Goal: Transaction & Acquisition: Obtain resource

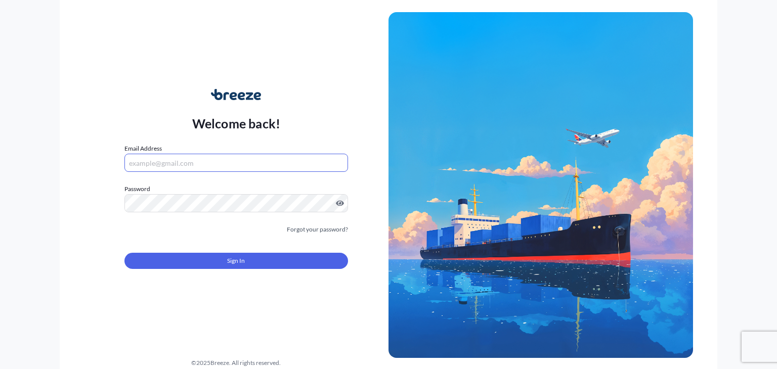
click at [157, 168] on input "Email Address" at bounding box center [235, 163] width 223 height 18
click at [199, 163] on input "Email Address" at bounding box center [235, 163] width 223 height 18
type input "[EMAIL_ADDRESS][DOMAIN_NAME]"
click at [308, 229] on link "Forgot your password?" at bounding box center [317, 229] width 61 height 10
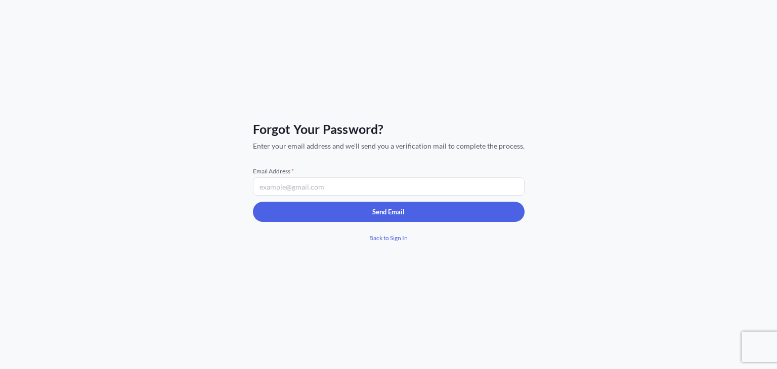
click at [299, 187] on input "Email Address *" at bounding box center [388, 186] width 271 height 18
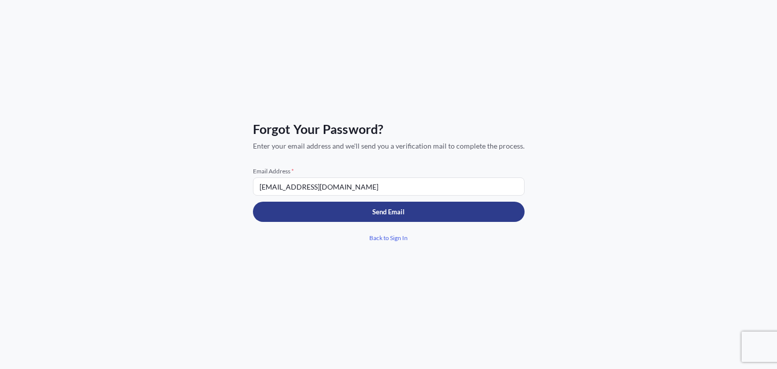
type input "[EMAIL_ADDRESS][DOMAIN_NAME]"
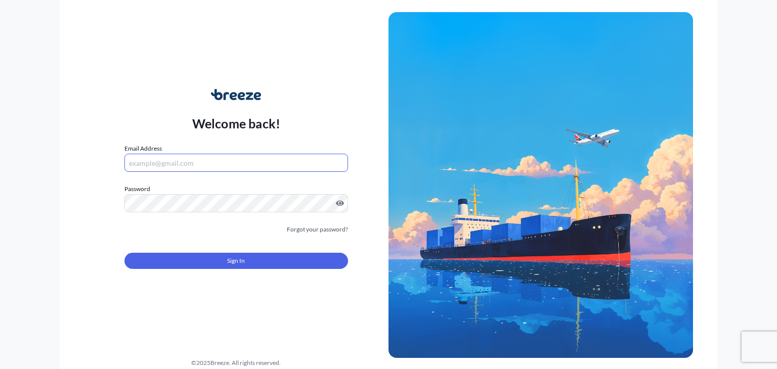
click at [182, 160] on input "Email Address" at bounding box center [235, 163] width 223 height 18
type input "[EMAIL_ADDRESS][DOMAIN_NAME]"
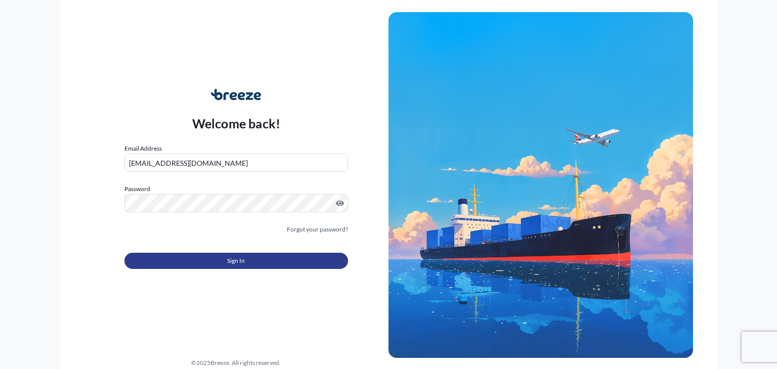
click at [223, 255] on button "Sign In" at bounding box center [235, 261] width 223 height 16
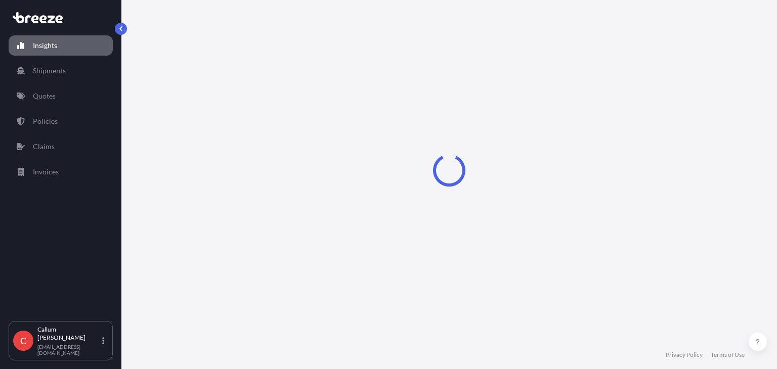
select select "2025"
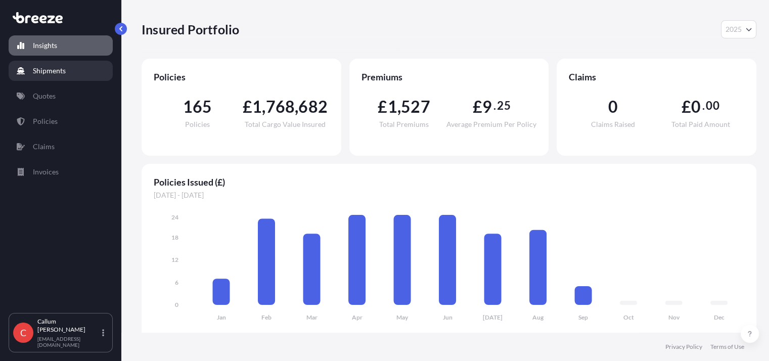
click at [63, 70] on p "Shipments" at bounding box center [49, 71] width 33 height 10
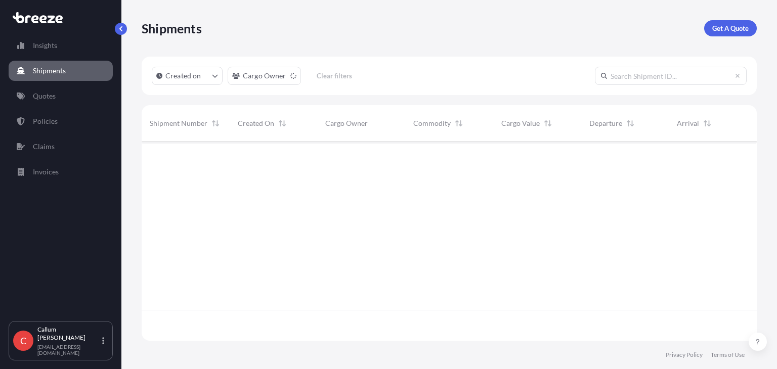
scroll to position [228, 607]
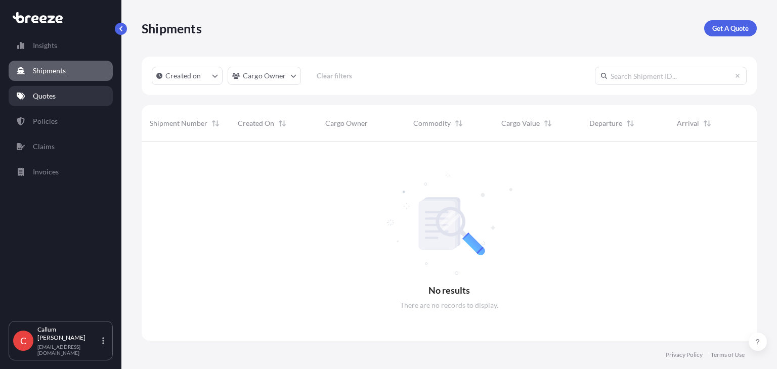
click at [71, 92] on link "Quotes" at bounding box center [61, 96] width 104 height 20
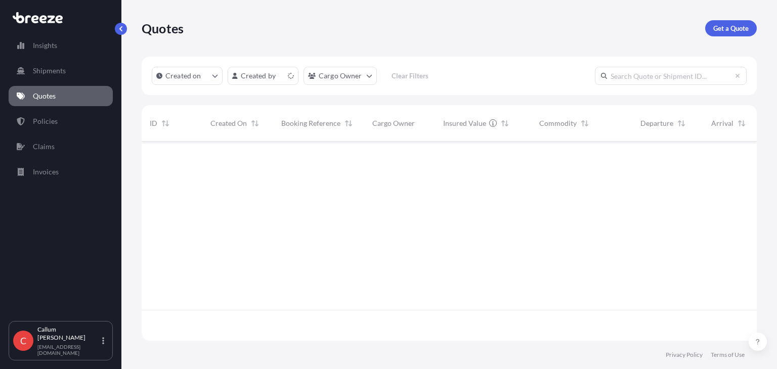
scroll to position [197, 607]
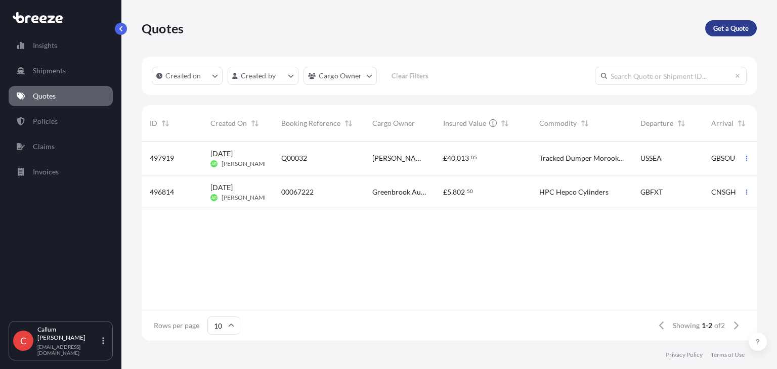
click at [727, 31] on p "Get a Quote" at bounding box center [730, 28] width 35 height 10
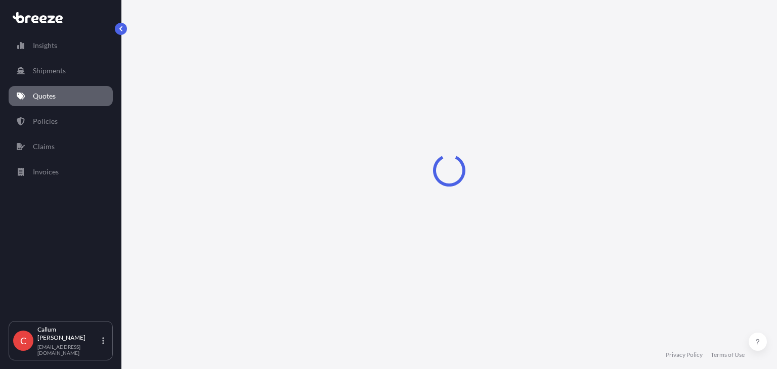
select select "Sea"
select select "1"
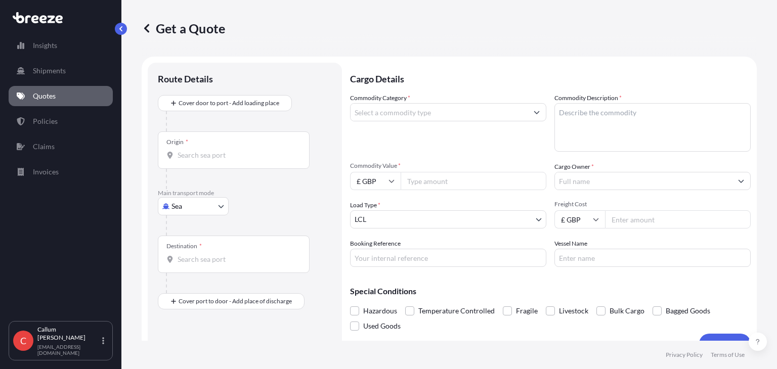
scroll to position [16, 0]
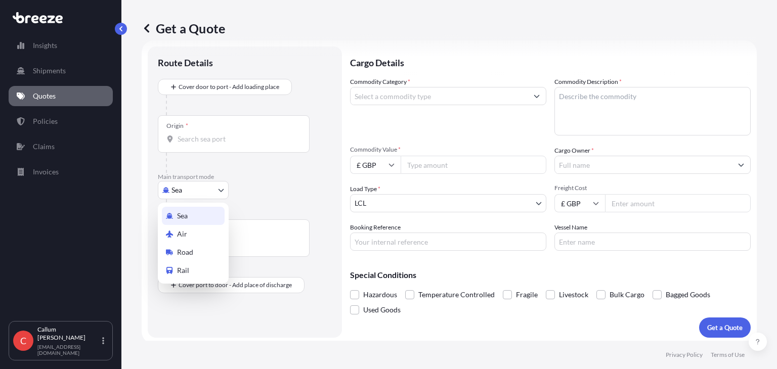
click at [202, 195] on body "Insights Shipments Quotes Policies Claims Invoices C [PERSON_NAME] [EMAIL_ADDRE…" at bounding box center [388, 184] width 777 height 369
click at [187, 251] on span "Road" at bounding box center [185, 252] width 16 height 10
select select "Road"
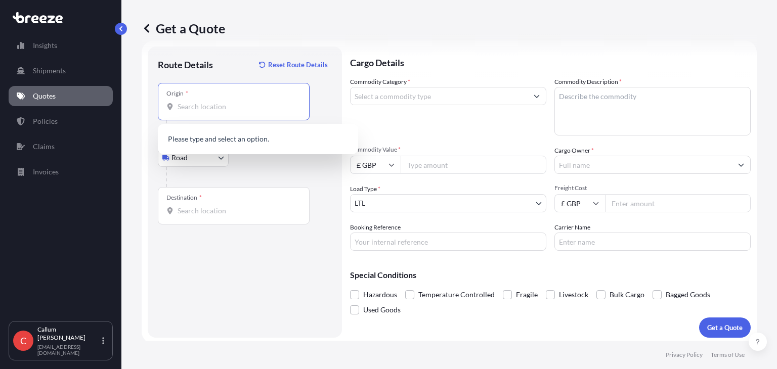
click at [207, 106] on input "Origin *" at bounding box center [236, 107] width 119 height 10
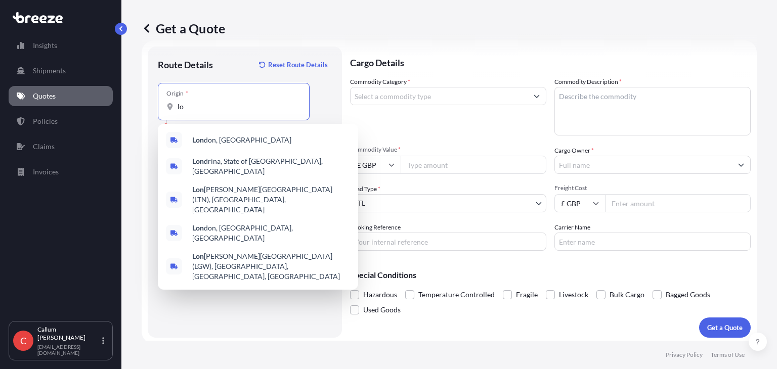
type input "l"
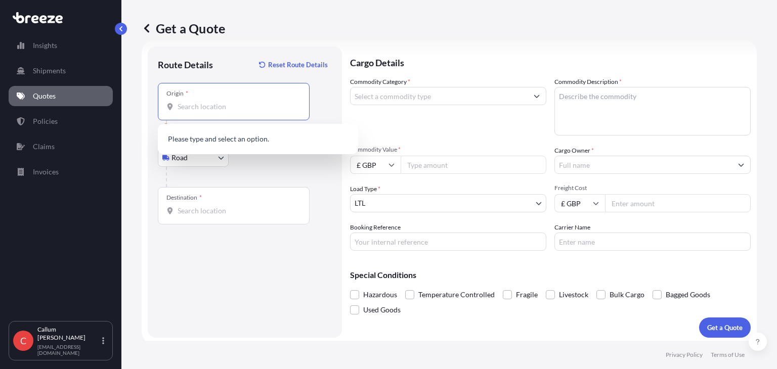
paste input "[STREET_ADDRESS][PERSON_NAME]"
click at [235, 140] on span "❒ [STREET_ADDRESS][PERSON_NAME]" at bounding box center [255, 140] width 127 height 10
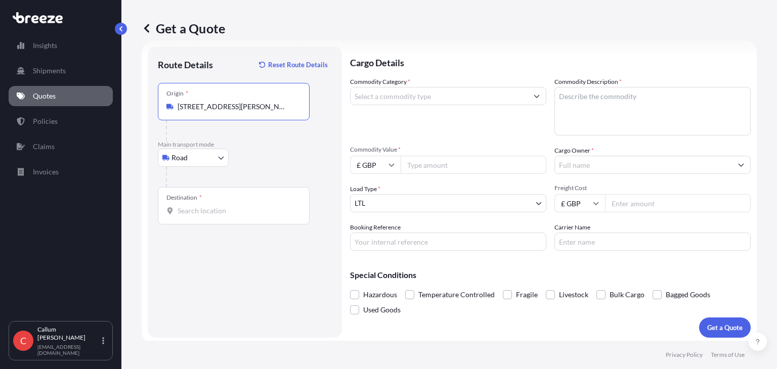
type input "❒ [STREET_ADDRESS][PERSON_NAME]"
click at [196, 199] on div "Destination *" at bounding box center [183, 198] width 35 height 8
click at [196, 206] on input "Destination *" at bounding box center [236, 211] width 119 height 10
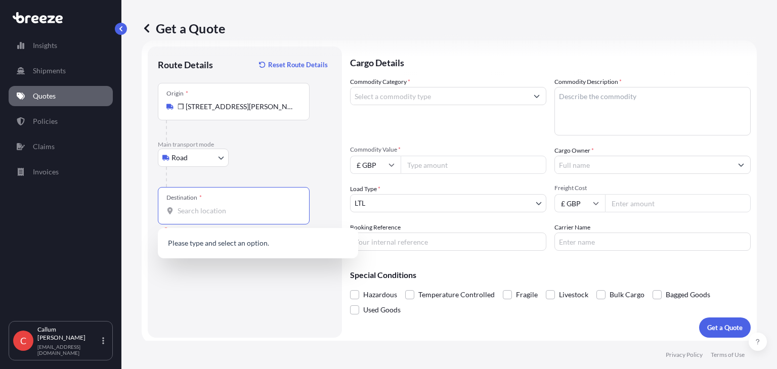
paste input "TuPack Ltd [STREET_ADDRESS][PERSON_NAME]"
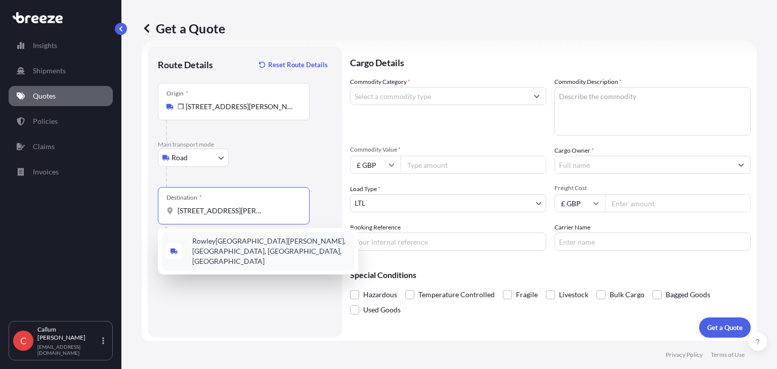
click at [251, 241] on span "Rowley[GEOGRAPHIC_DATA][PERSON_NAME], [GEOGRAPHIC_DATA], [GEOGRAPHIC_DATA], [GE…" at bounding box center [271, 251] width 158 height 30
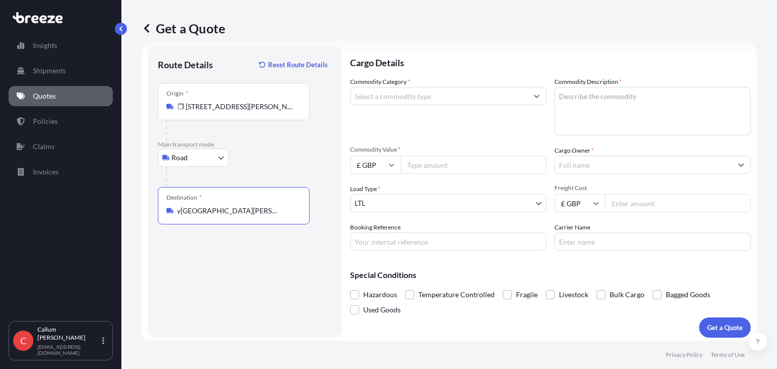
type input "Rowley[GEOGRAPHIC_DATA][PERSON_NAME], [GEOGRAPHIC_DATA], [GEOGRAPHIC_DATA], [GE…"
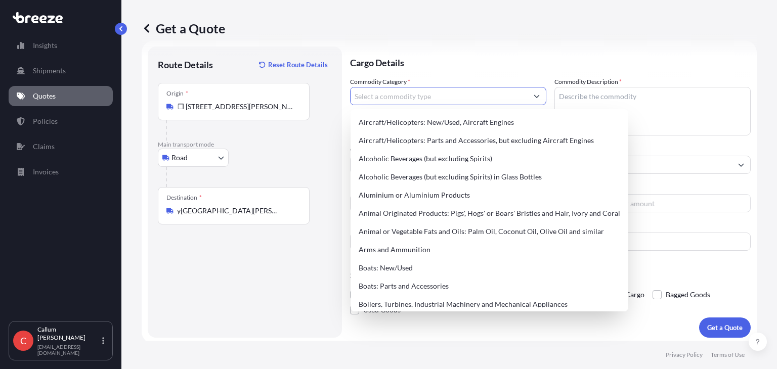
scroll to position [0, 0]
click at [417, 101] on input "Commodity Category *" at bounding box center [438, 96] width 177 height 18
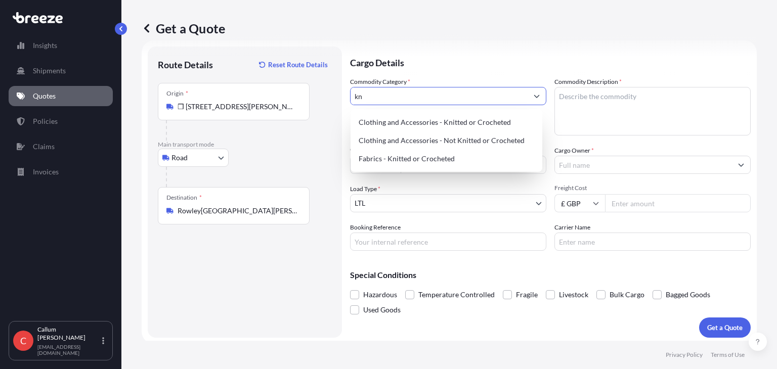
type input "k"
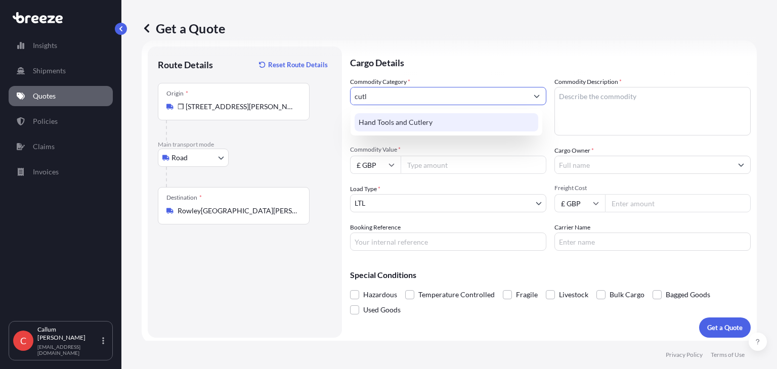
click at [414, 124] on div "Hand Tools and Cutlery" at bounding box center [446, 122] width 184 height 18
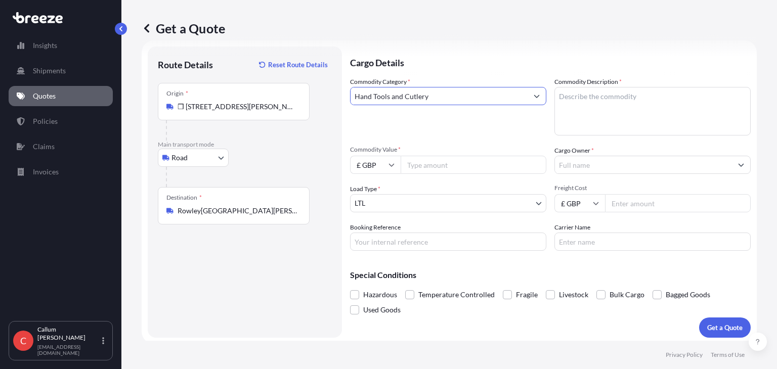
type input "Hand Tools and Cutlery"
click at [621, 87] on textarea "Commodity Description *" at bounding box center [652, 111] width 196 height 49
type textarea "Knives"
click at [451, 169] on input "Commodity Value *" at bounding box center [473, 165] width 146 height 18
type input "10000"
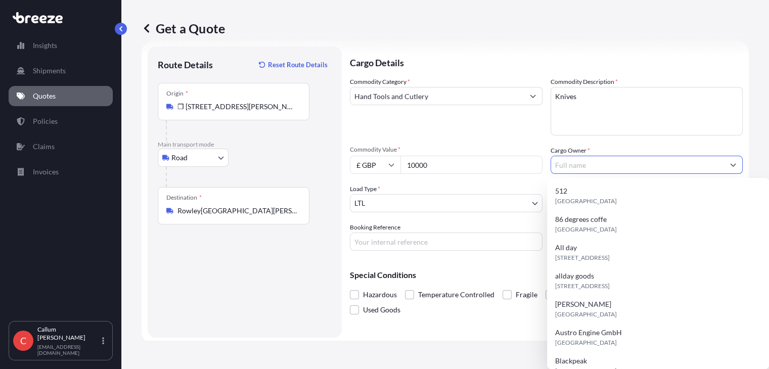
click at [576, 168] on input "Cargo Owner *" at bounding box center [637, 165] width 173 height 18
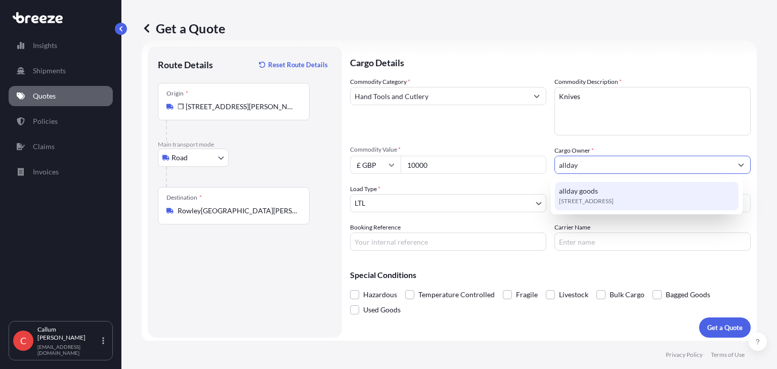
click at [577, 199] on span "[STREET_ADDRESS]" at bounding box center [586, 201] width 55 height 10
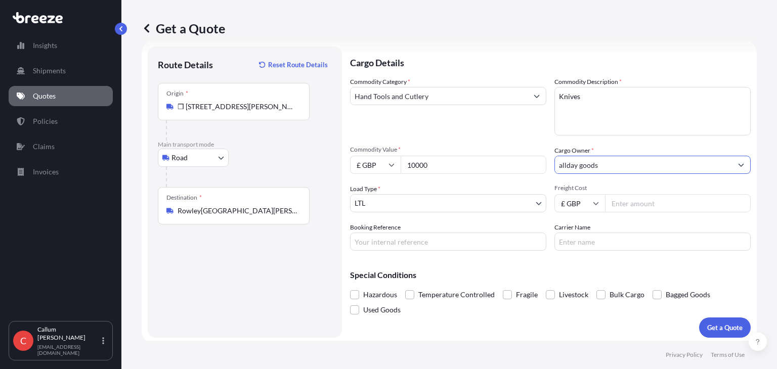
type input "allday goods"
click at [615, 201] on input "Freight Cost" at bounding box center [678, 203] width 146 height 18
type input "225"
click at [481, 239] on input "Booking Reference" at bounding box center [448, 242] width 196 height 18
click at [554, 246] on input "Carrier Name" at bounding box center [652, 242] width 196 height 18
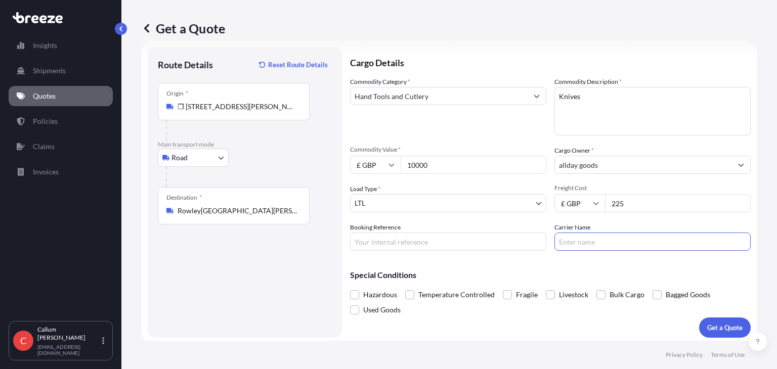
click at [493, 241] on input "Booking Reference" at bounding box center [448, 242] width 196 height 18
click at [561, 241] on input "Carrier Name" at bounding box center [652, 242] width 196 height 18
click at [478, 249] on input "Booking Reference" at bounding box center [448, 242] width 196 height 18
type input "DO2500059"
click at [579, 243] on input "Carrier Name" at bounding box center [652, 242] width 196 height 18
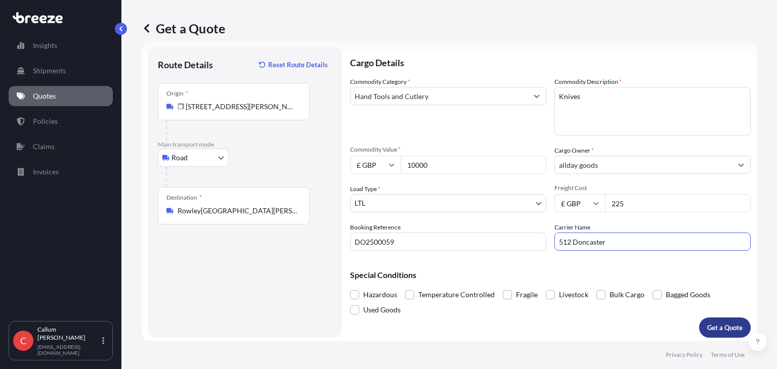
type input "512 Doncaster"
click at [708, 327] on p "Get a Quote" at bounding box center [724, 328] width 35 height 10
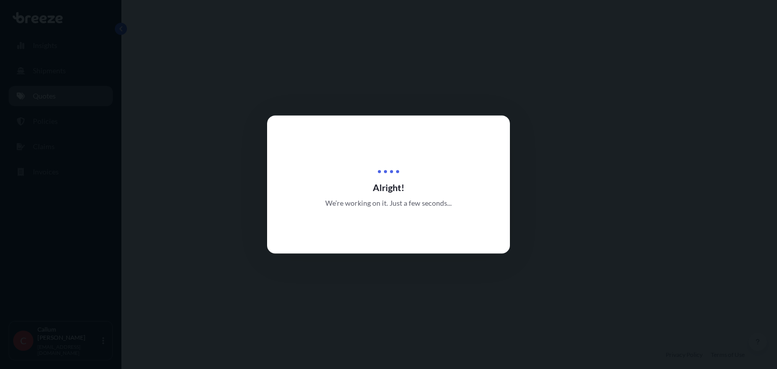
select select "Road"
select select "1"
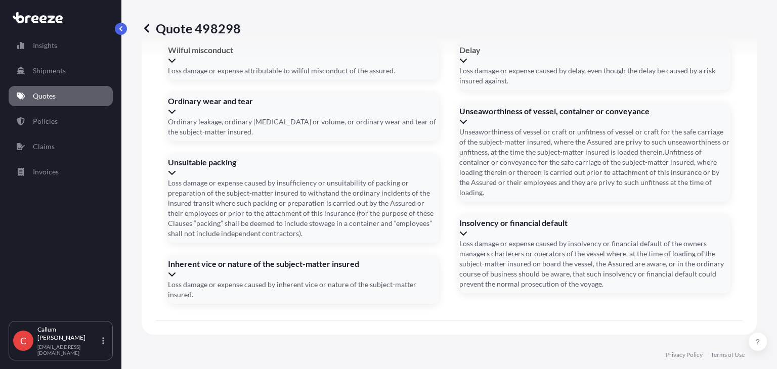
scroll to position [1260, 0]
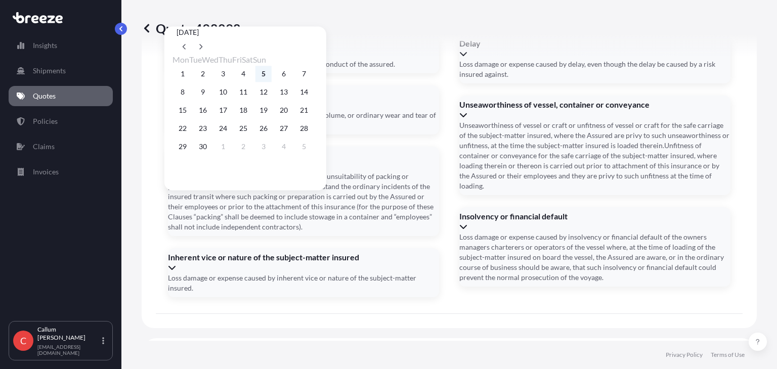
click at [271, 75] on button "5" at bounding box center [263, 74] width 16 height 16
type input "[DATE]"
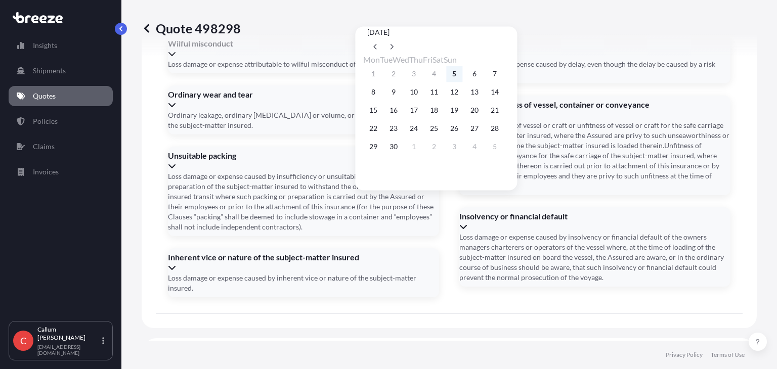
click at [462, 72] on button "5" at bounding box center [454, 74] width 16 height 16
type input "[DATE]"
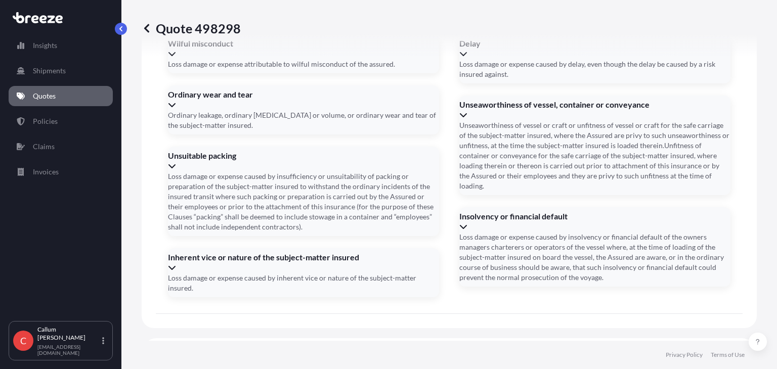
scroll to position [1266, 0]
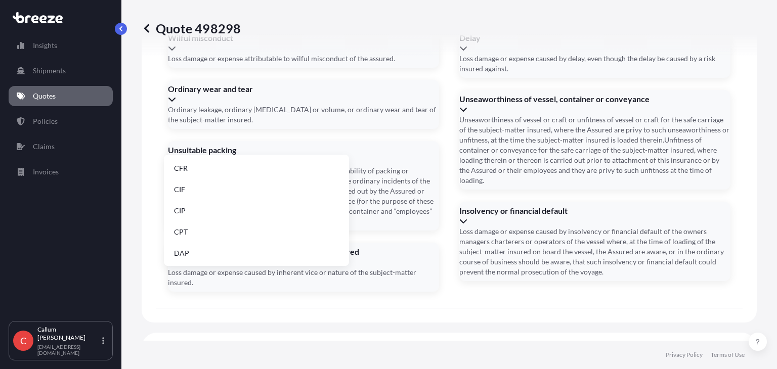
click at [224, 251] on li "DAP" at bounding box center [256, 253] width 177 height 19
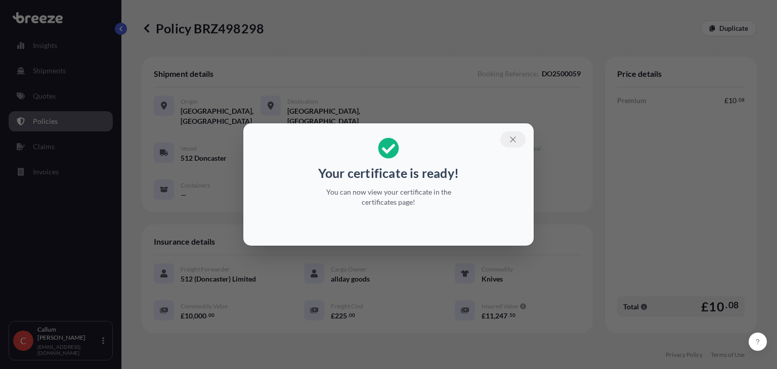
click at [515, 138] on icon "button" at bounding box center [512, 139] width 9 height 9
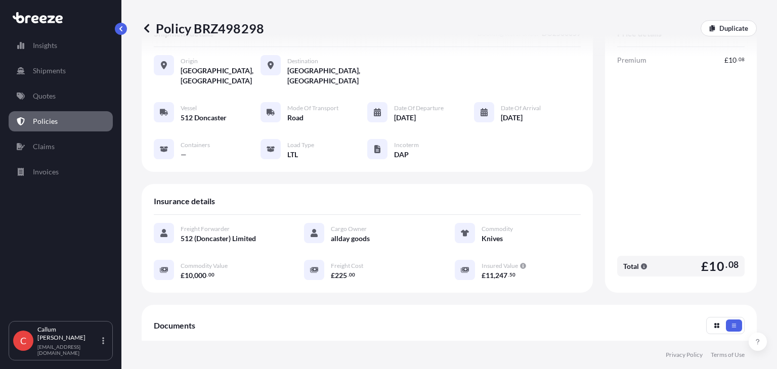
scroll to position [238, 0]
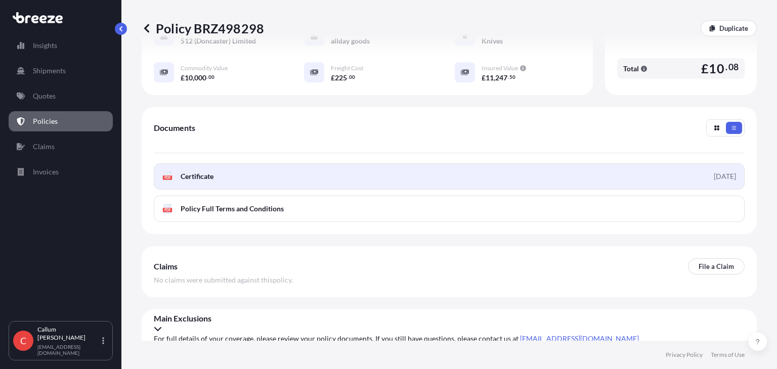
click at [598, 166] on link "PDF Certificate [DATE]" at bounding box center [449, 176] width 590 height 26
